Goal: Use online tool/utility: Utilize a website feature to perform a specific function

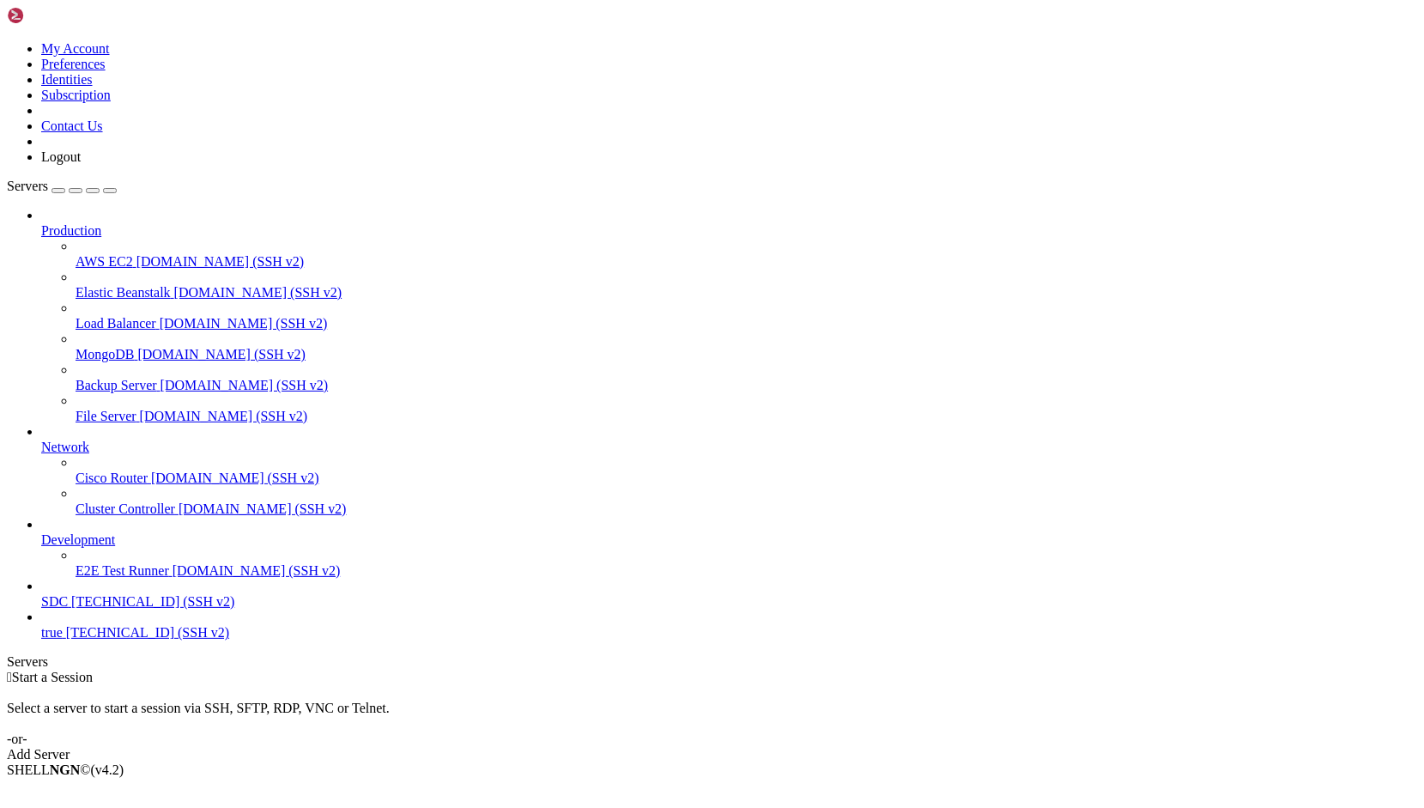
click at [68, 609] on span "SDC" at bounding box center [54, 601] width 27 height 15
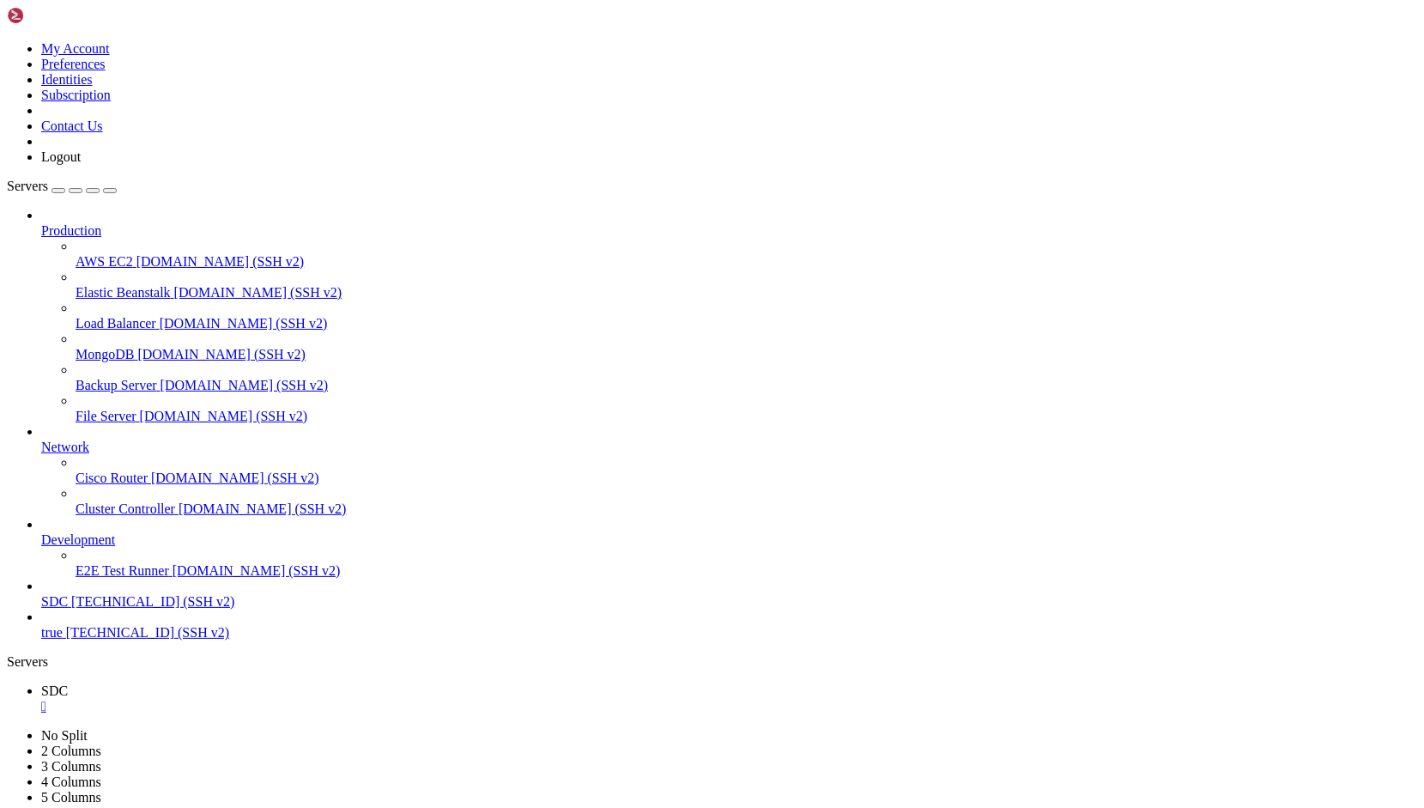
click at [278, 699] on div "" at bounding box center [729, 706] width 1376 height 15
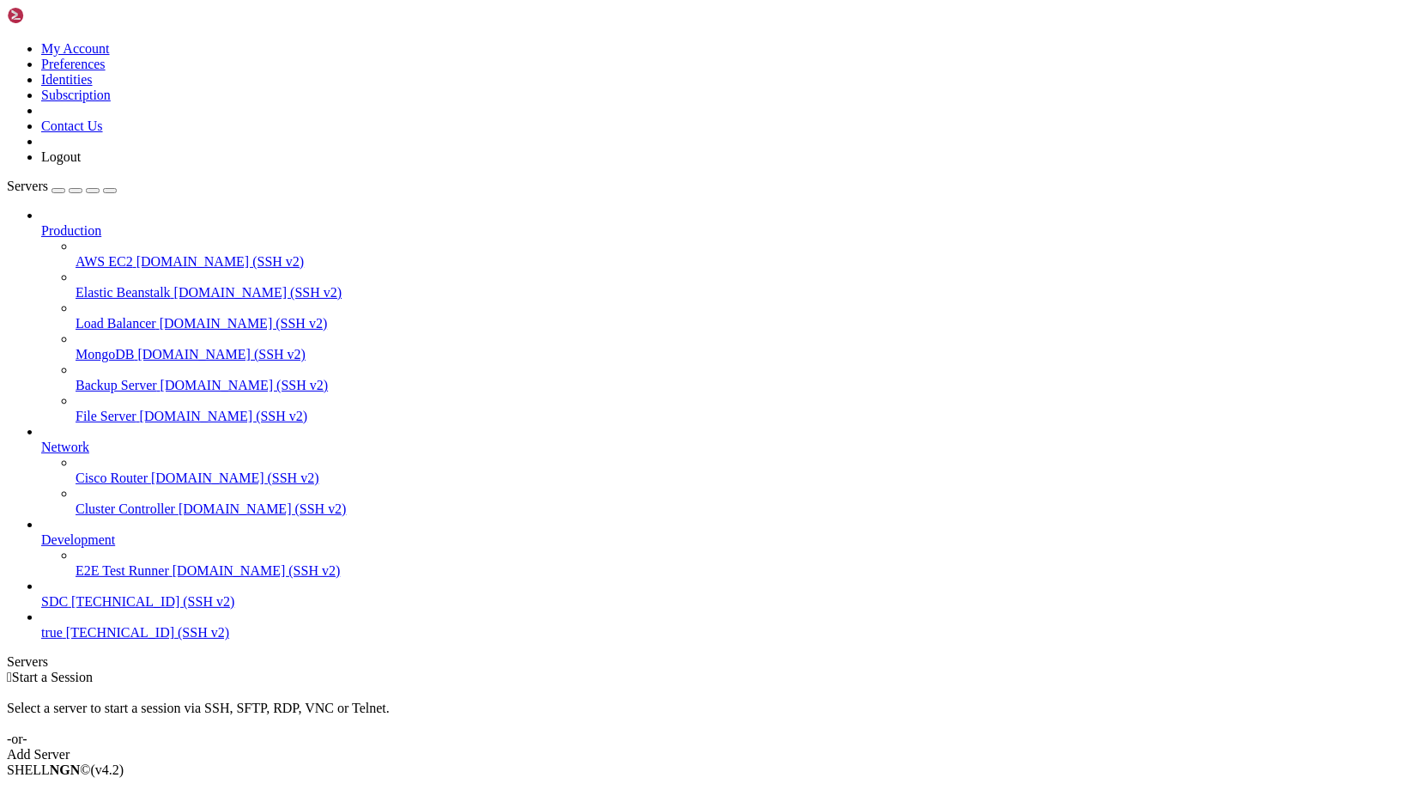
click at [68, 609] on span "SDC" at bounding box center [54, 601] width 27 height 15
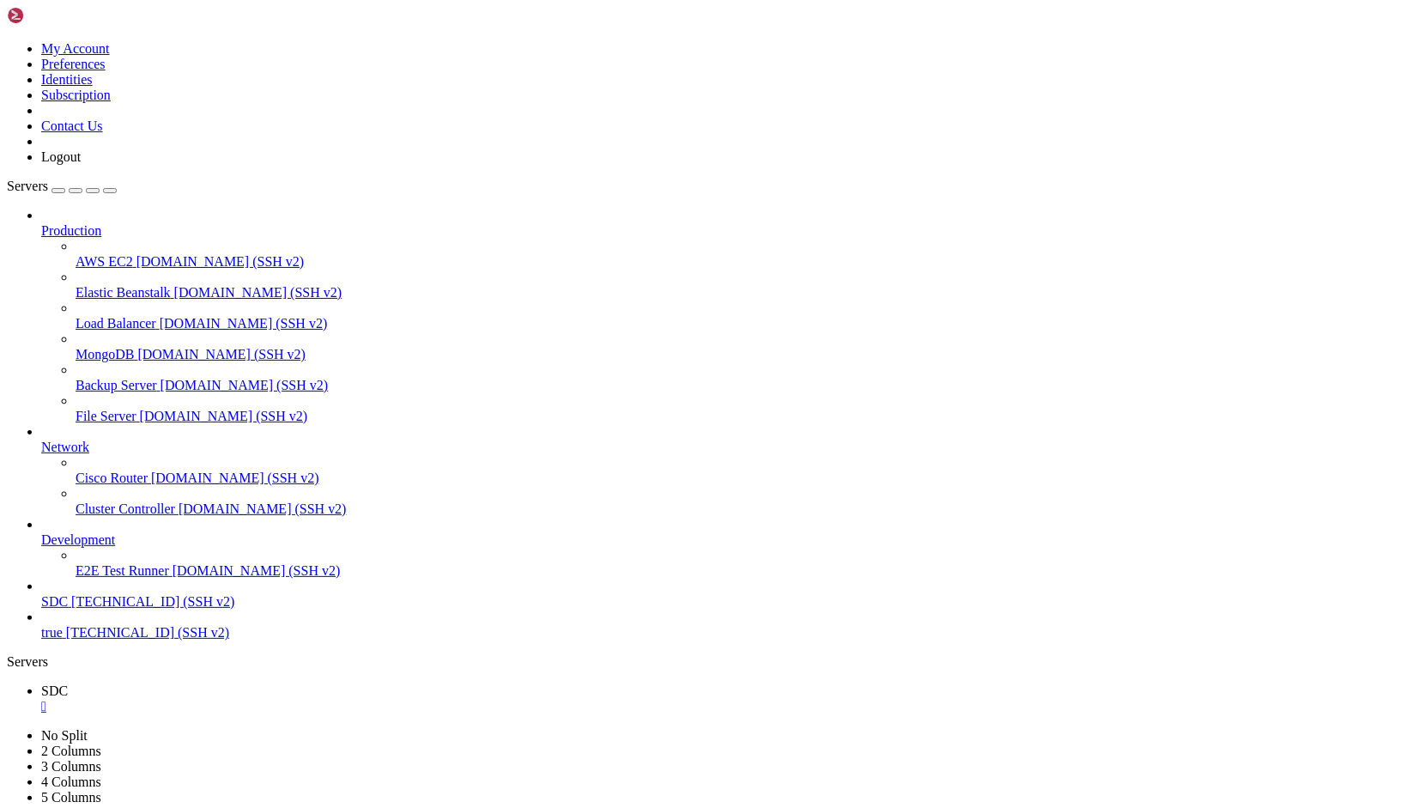
drag, startPoint x: 568, startPoint y: 1342, endPoint x: 594, endPoint y: 1303, distance: 47.1
